Goal: Information Seeking & Learning: Learn about a topic

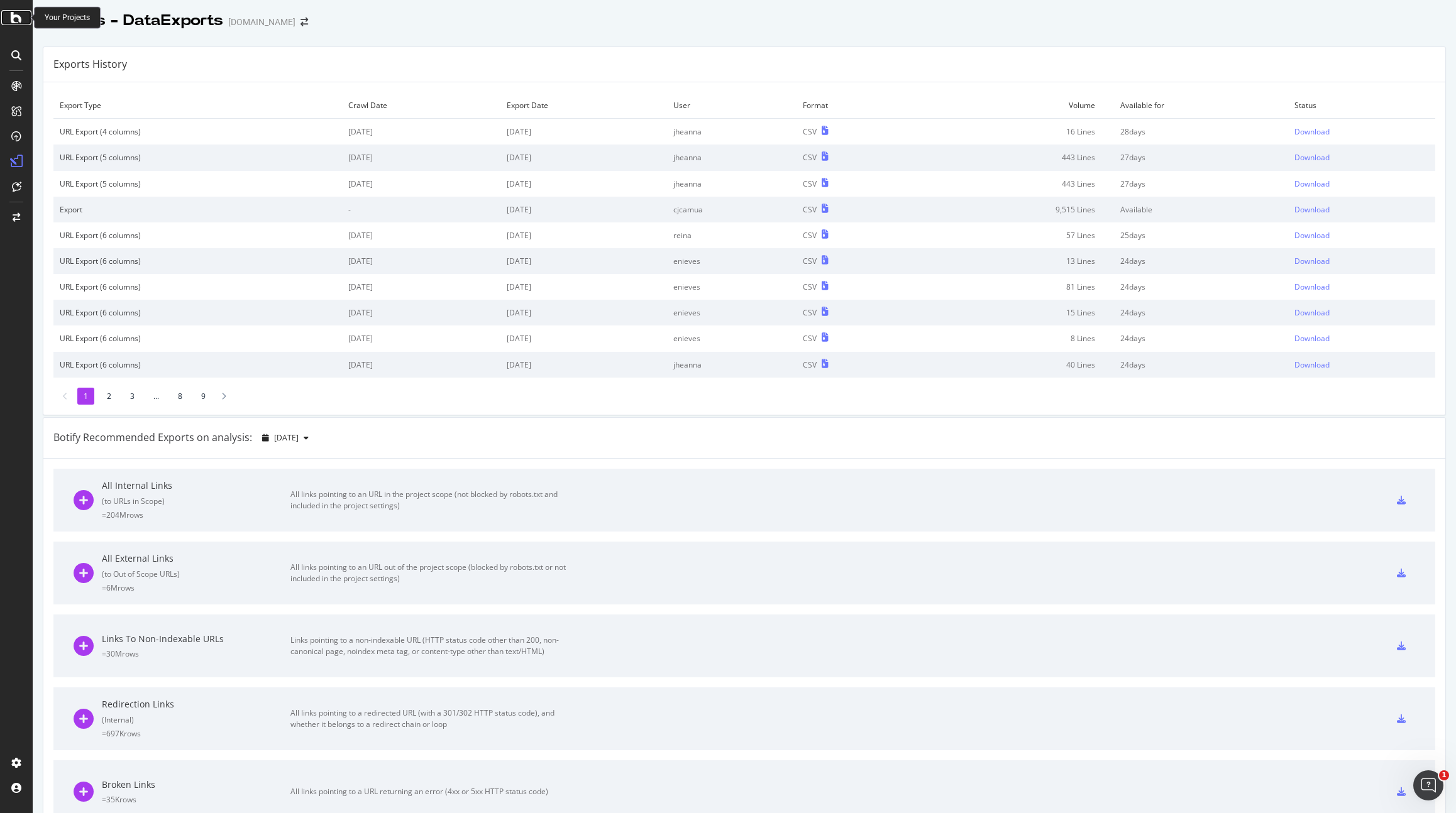
click at [24, 23] on div at bounding box center [17, 18] width 30 height 15
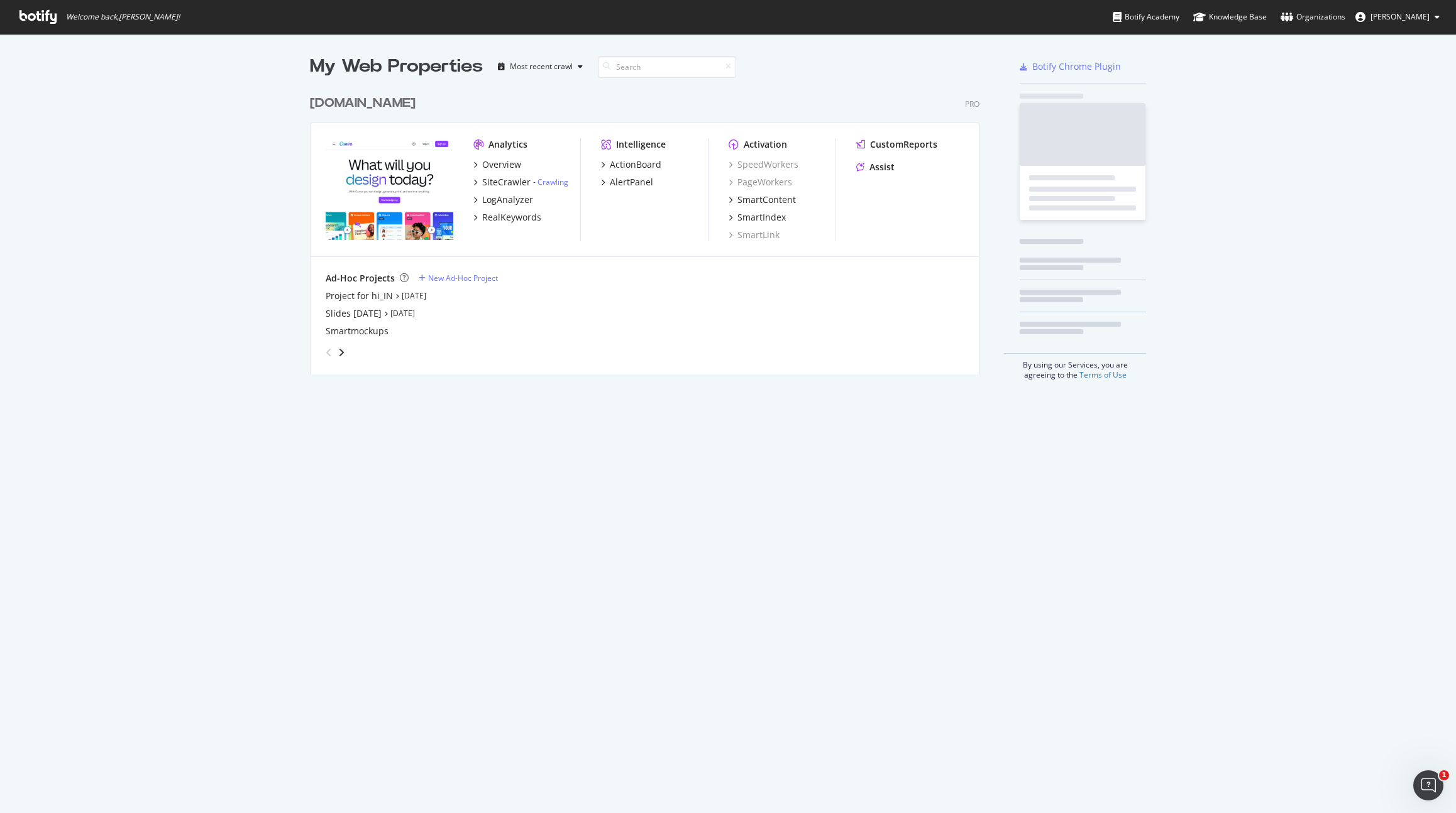
scroll to position [804, 1438]
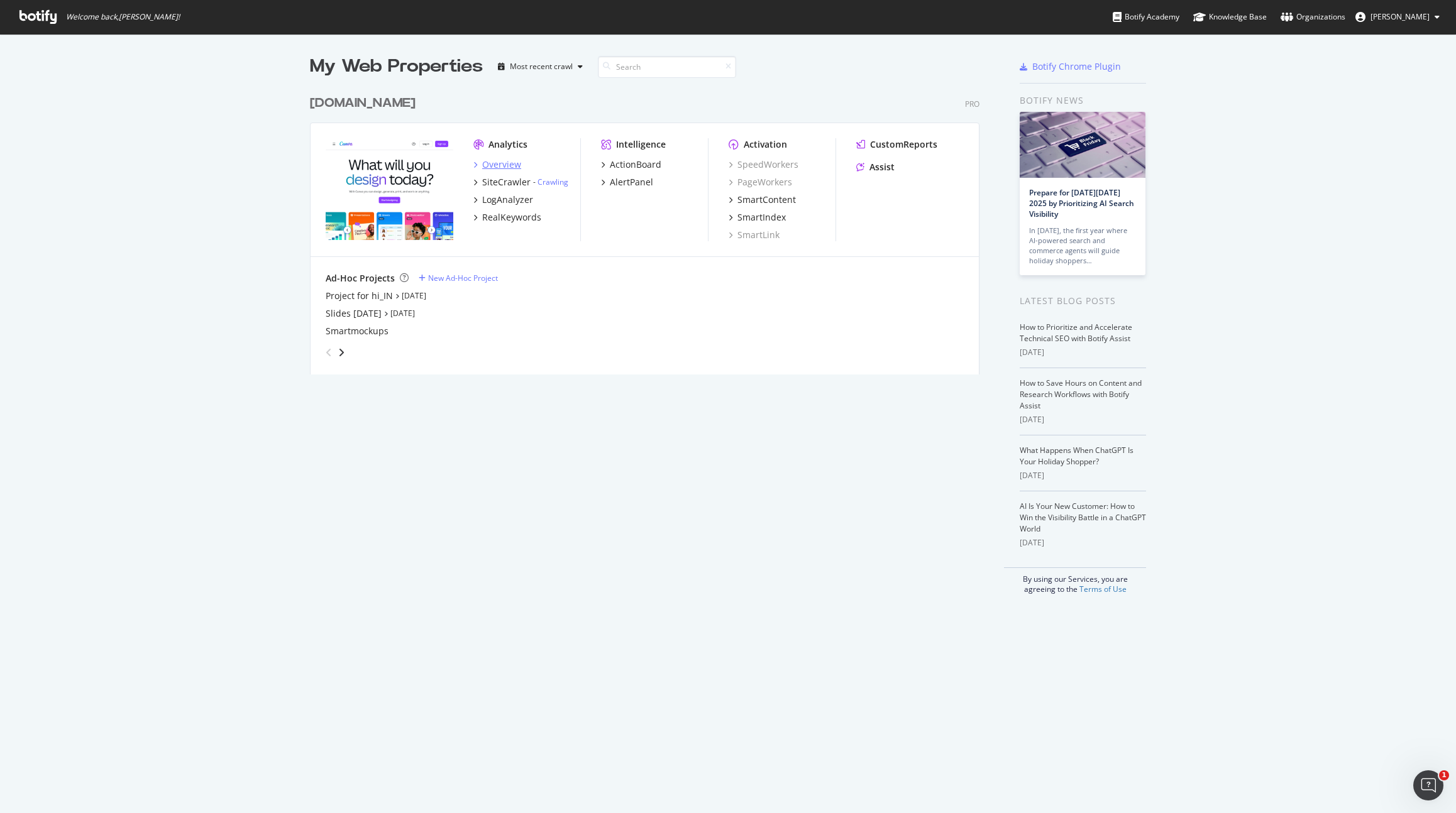
click at [498, 164] on div "Overview" at bounding box center [501, 165] width 39 height 13
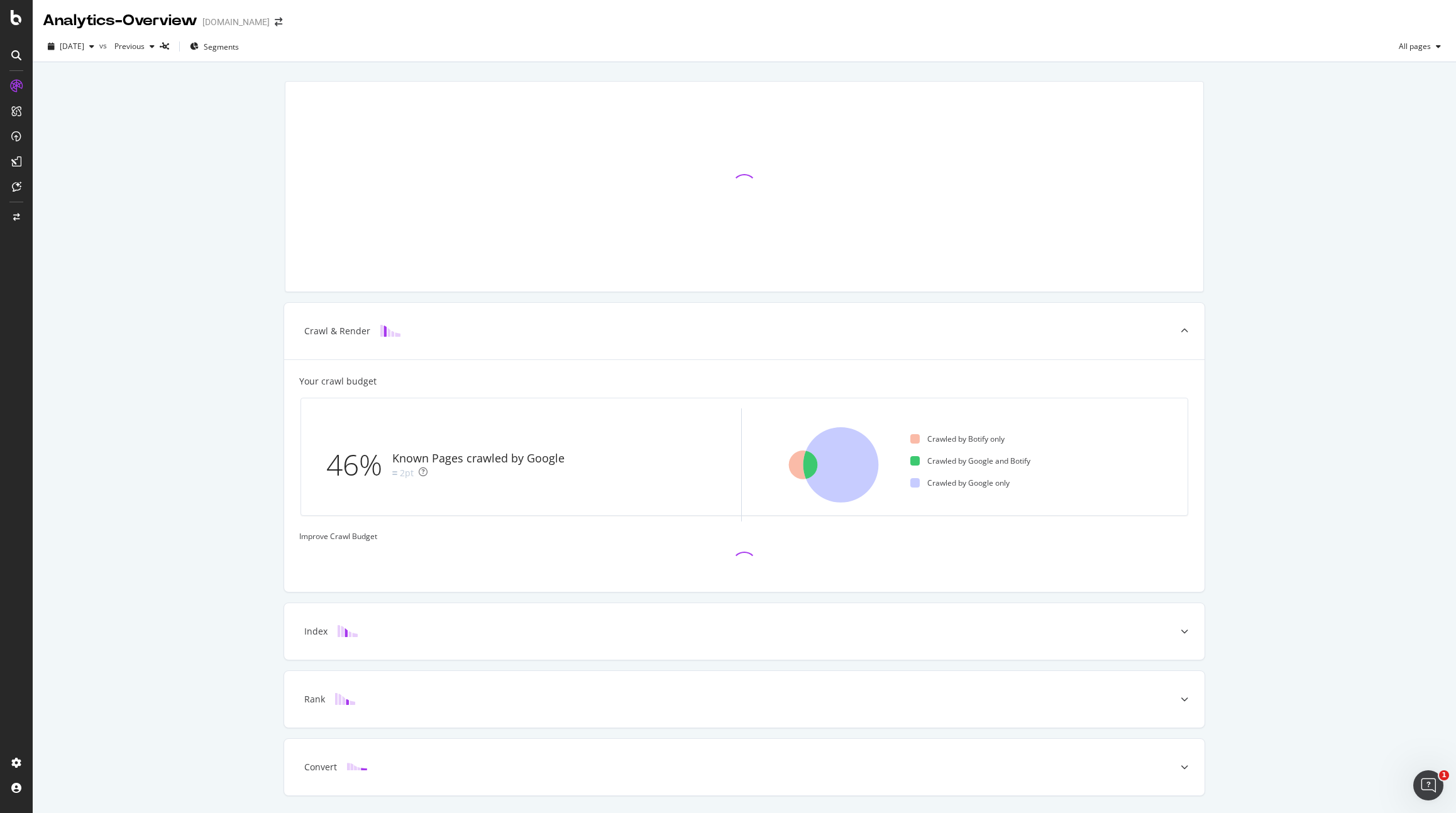
click at [118, 338] on div "Crawl & Render Your crawl budget 46% Known Pages crawled by Google 2pt Crawled …" at bounding box center [744, 455] width 1423 height 788
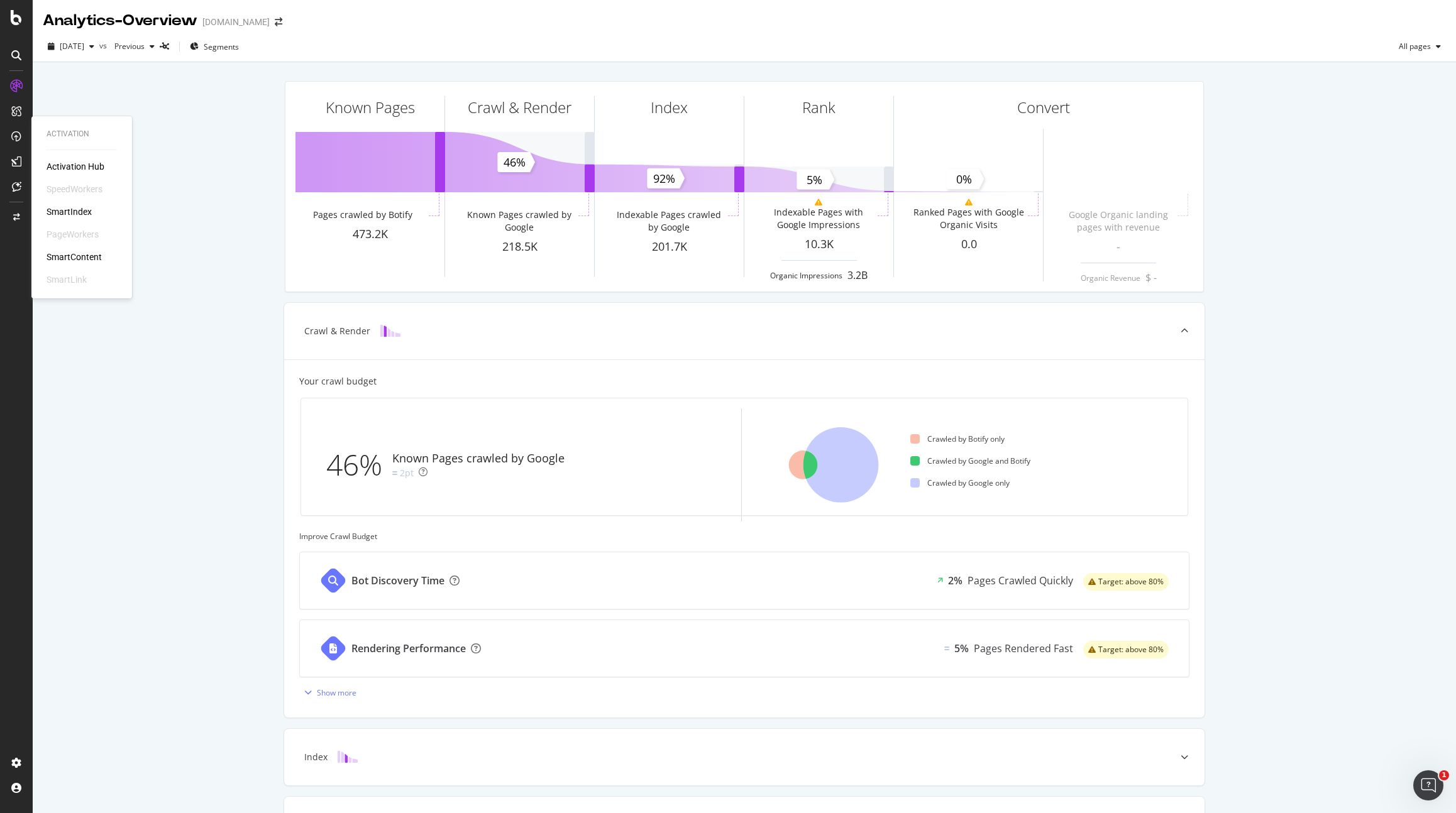
click at [84, 254] on div "SmartContent" at bounding box center [74, 257] width 55 height 13
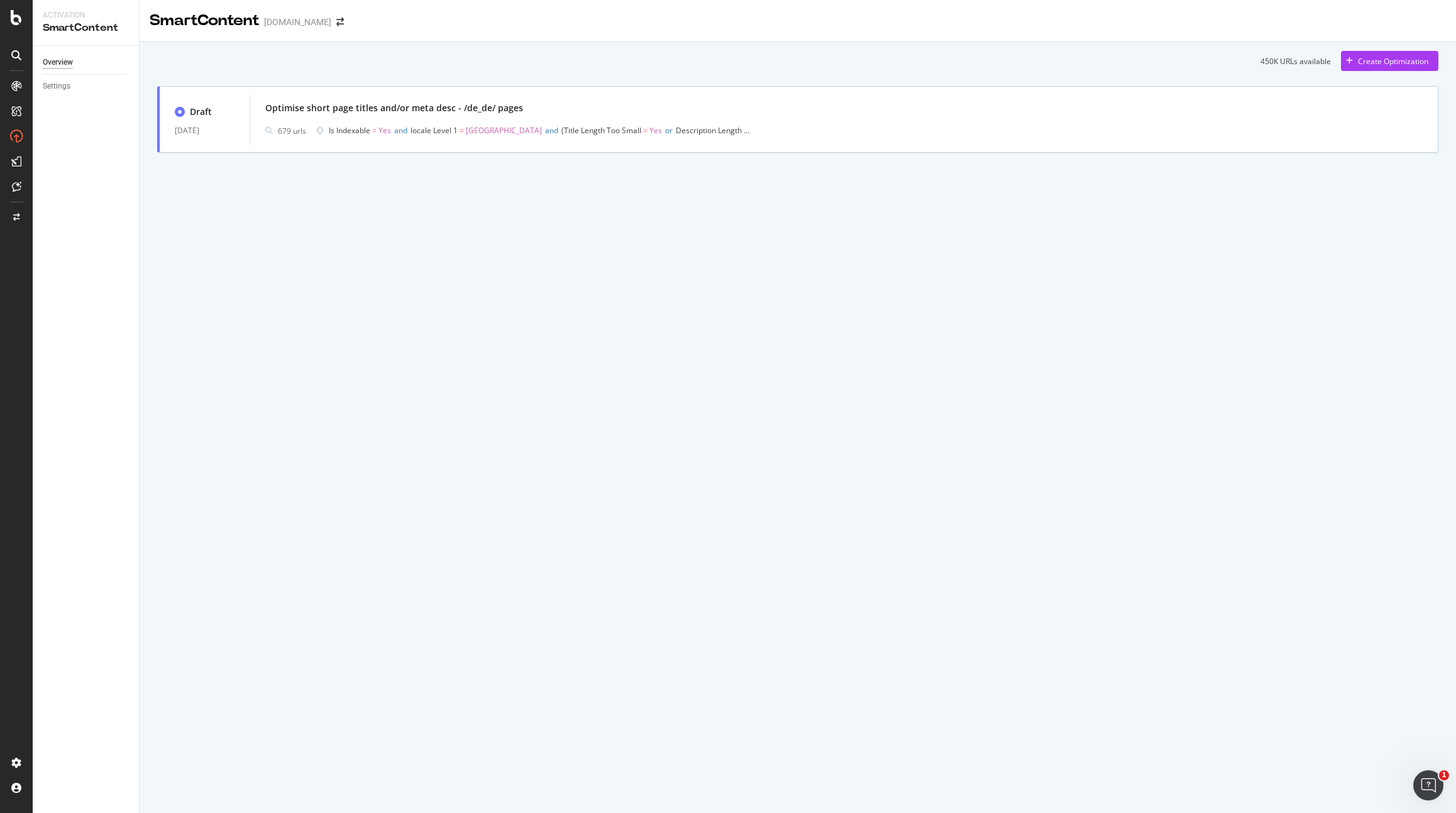
click at [474, 242] on div "SmartContent [DOMAIN_NAME] 450K URLs available Create Optimization Draft [DATE]…" at bounding box center [797, 406] width 1316 height 813
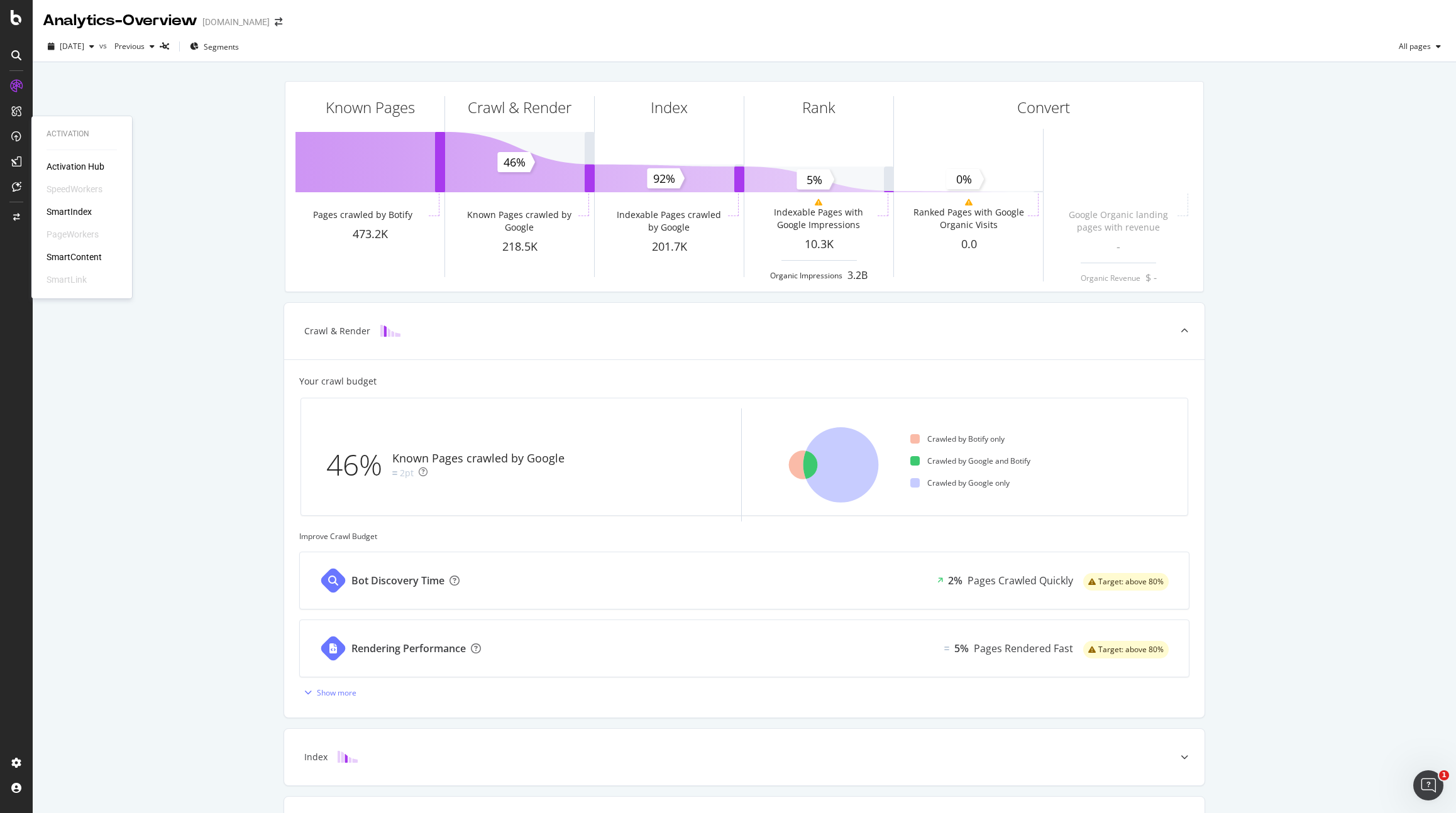
click at [75, 208] on div "SmartIndex" at bounding box center [69, 211] width 45 height 13
